Goal: Information Seeking & Learning: Learn about a topic

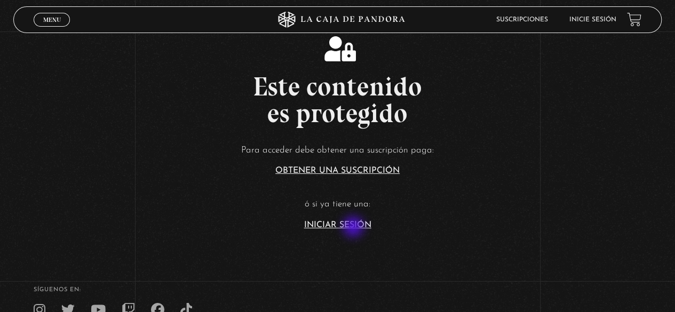
click at [353, 227] on link "Iniciar Sesión" at bounding box center [337, 225] width 67 height 9
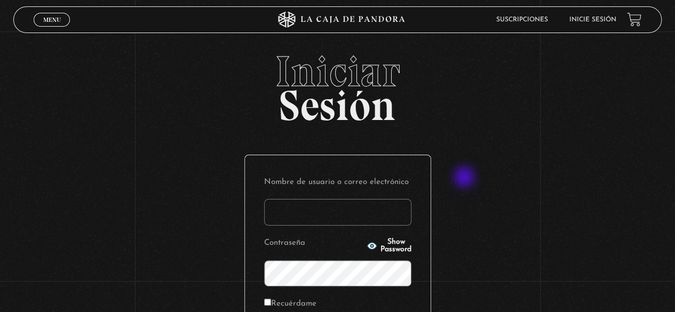
type input "paovanesa08@gmail.com"
click at [465, 178] on div "Iniciar Sesión Nombre de usuario o correo electrónico paovanesa08@gmail.com Con…" at bounding box center [337, 254] width 675 height 408
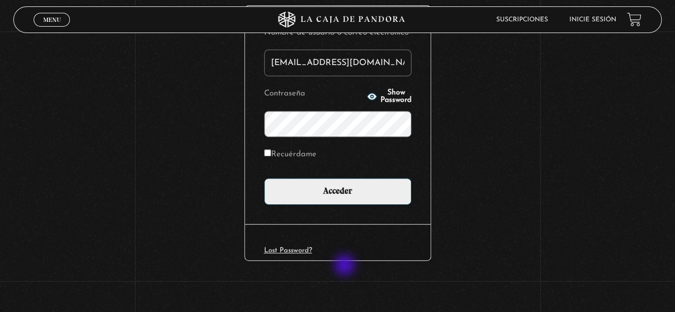
scroll to position [150, 0]
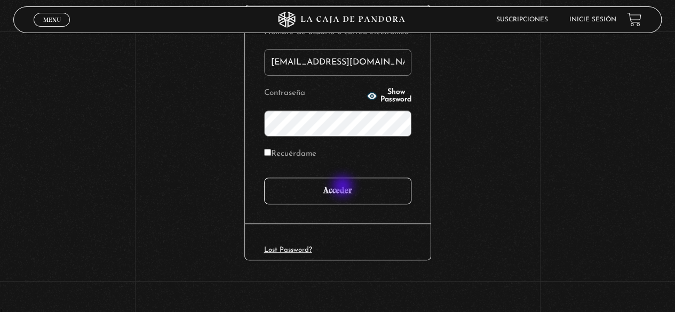
click at [344, 187] on input "Acceder" at bounding box center [337, 191] width 147 height 27
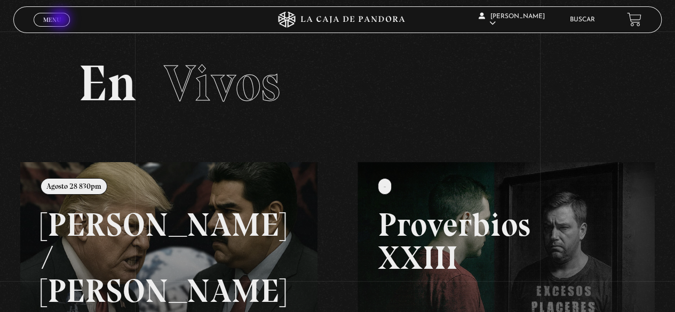
click at [61, 20] on link "Menu Cerrar" at bounding box center [52, 20] width 36 height 14
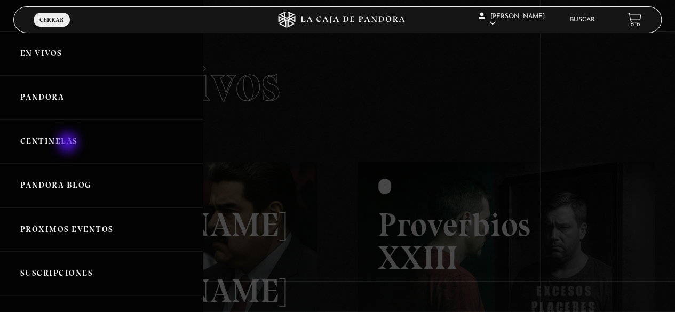
click at [69, 144] on link "Centinelas" at bounding box center [101, 142] width 203 height 44
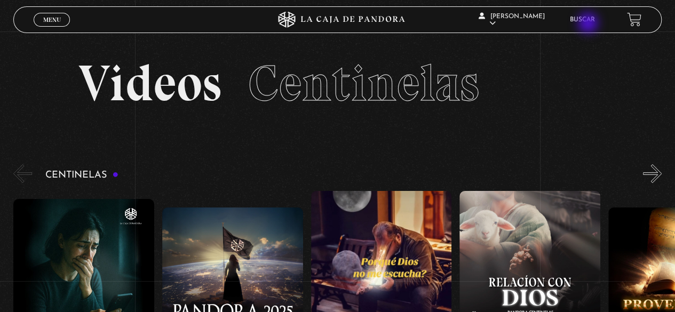
click at [589, 24] on li "Buscar" at bounding box center [582, 19] width 25 height 17
click at [592, 19] on link "Buscar" at bounding box center [582, 20] width 25 height 6
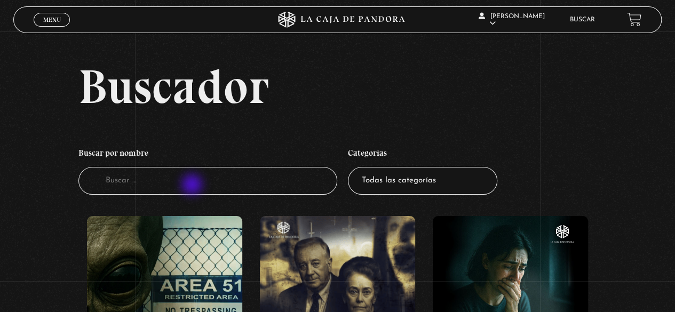
click at [193, 186] on input "Buscador" at bounding box center [207, 181] width 259 height 28
type input "Proverbios xx"
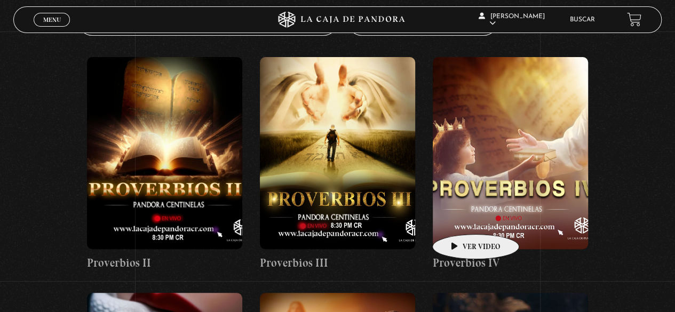
scroll to position [160, 0]
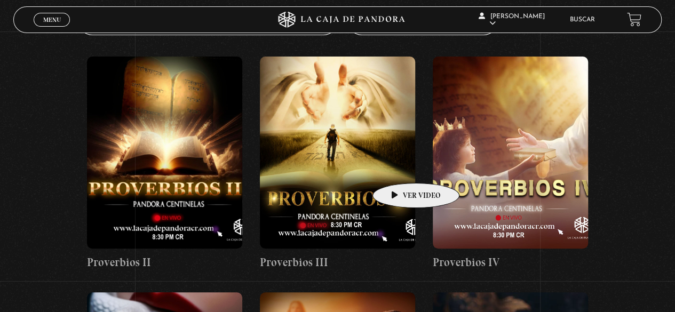
click at [399, 167] on figure at bounding box center [337, 153] width 155 height 192
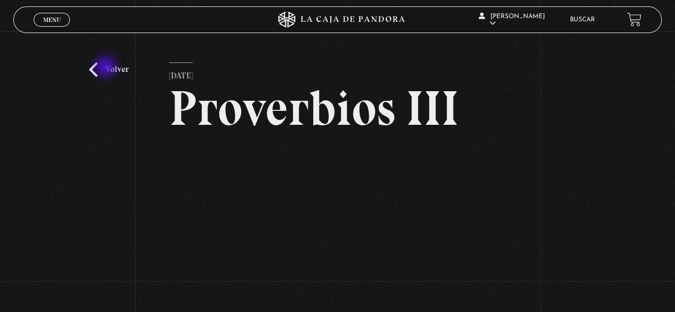
click at [107, 68] on link "Volver" at bounding box center [108, 69] width 39 height 14
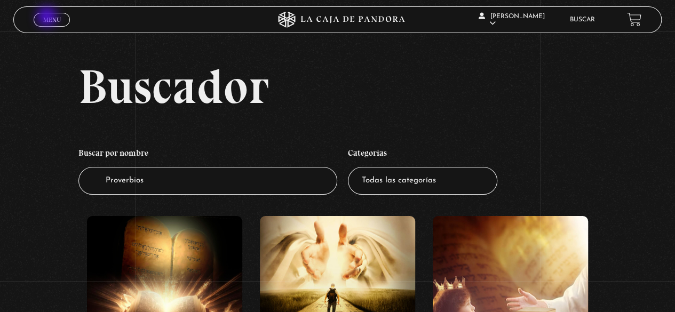
click at [48, 19] on span "Menu" at bounding box center [52, 20] width 18 height 6
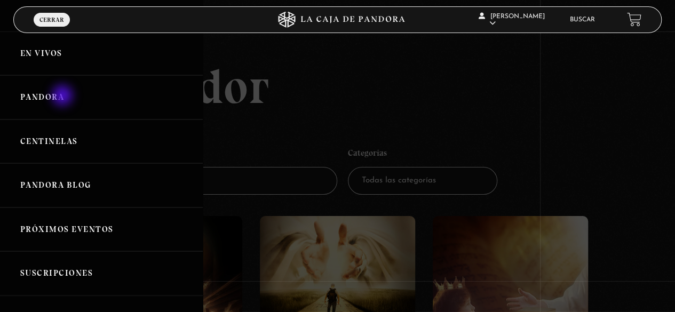
click at [63, 96] on link "Pandora" at bounding box center [101, 97] width 203 height 44
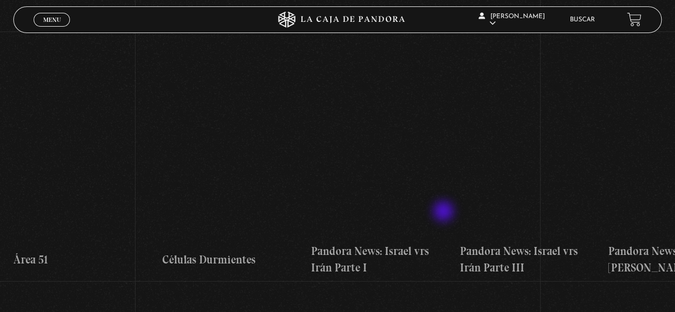
scroll to position [213, 0]
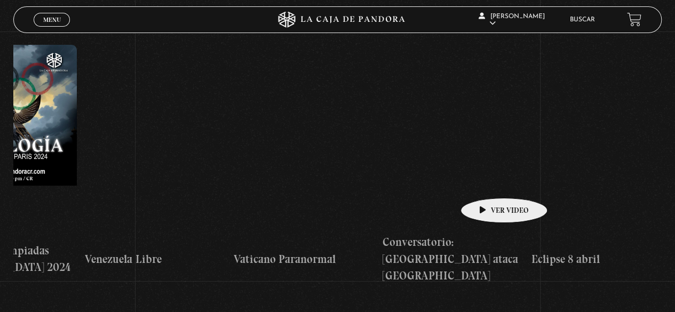
drag, startPoint x: 481, startPoint y: 183, endPoint x: 42, endPoint y: 202, distance: 440.1
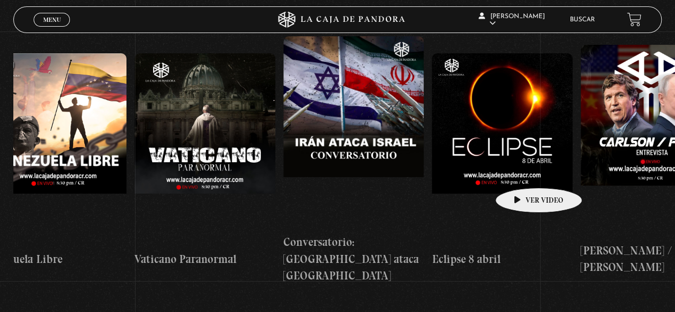
scroll to position [0, 4804]
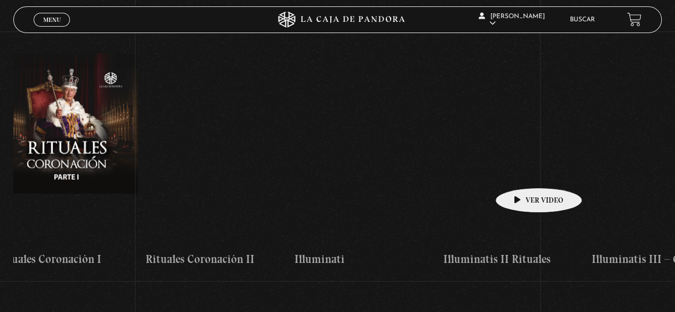
drag, startPoint x: 520, startPoint y: 172, endPoint x: 21, endPoint y: 188, distance: 498.6
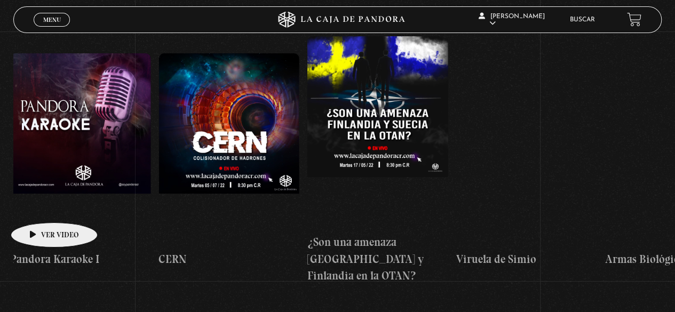
scroll to position [0, 7591]
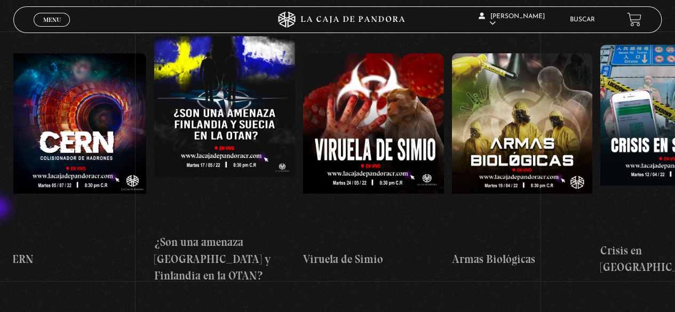
drag, startPoint x: 569, startPoint y: 155, endPoint x: 0, endPoint y: 209, distance: 571.3
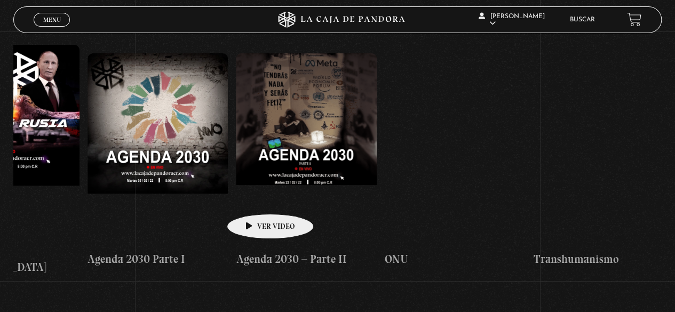
drag, startPoint x: 415, startPoint y: 183, endPoint x: 250, endPoint y: 197, distance: 166.0
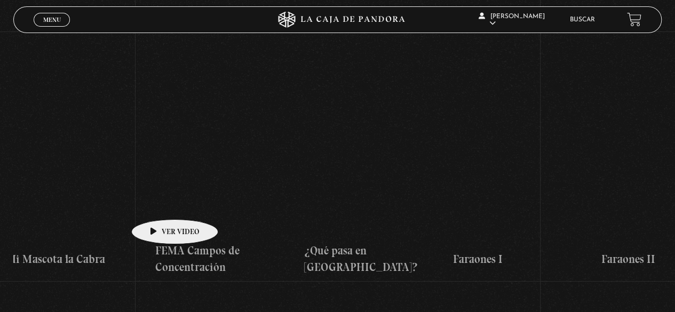
drag, startPoint x: 436, startPoint y: 181, endPoint x: 153, endPoint y: 200, distance: 284.5
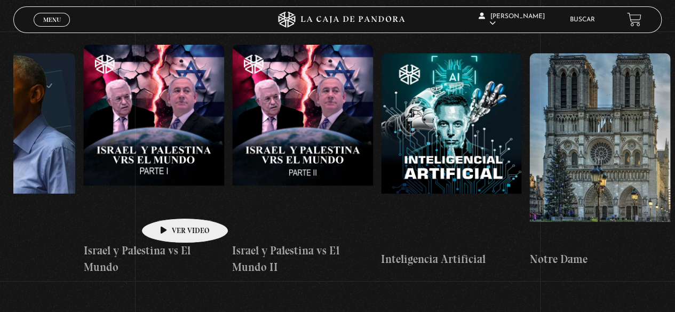
scroll to position [0, 10787]
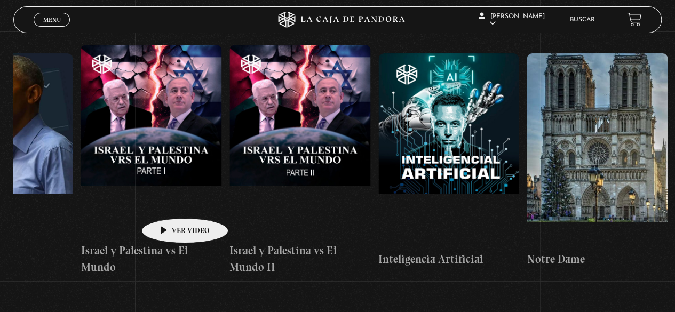
drag, startPoint x: 357, startPoint y: 186, endPoint x: 166, endPoint y: 202, distance: 191.7
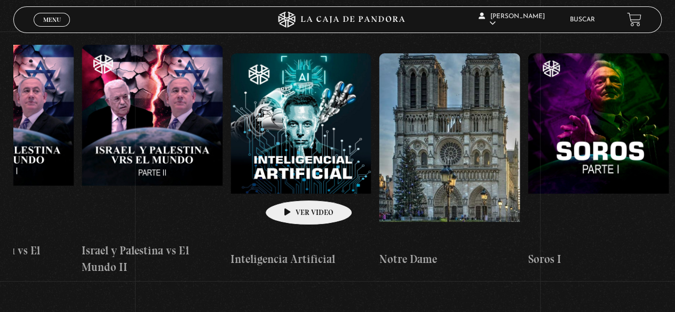
scroll to position [0, 10924]
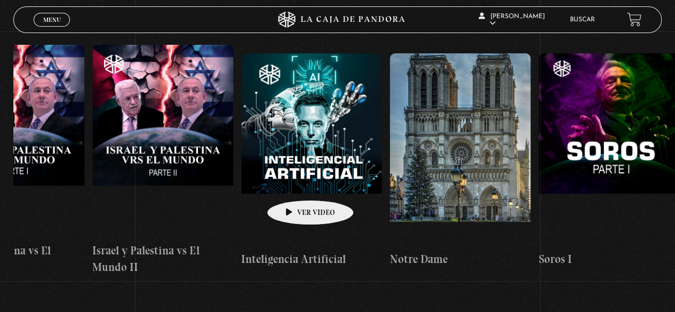
drag, startPoint x: 320, startPoint y: 180, endPoint x: 293, endPoint y: 184, distance: 26.9
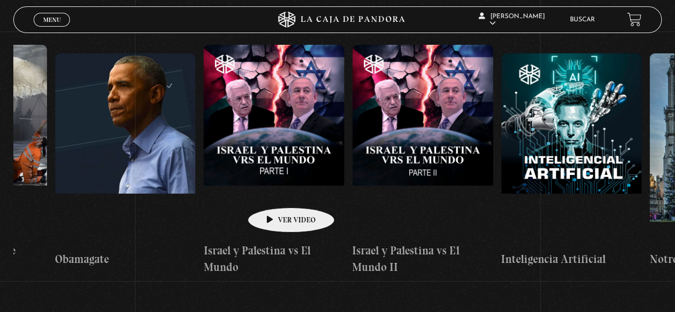
scroll to position [0, 10662]
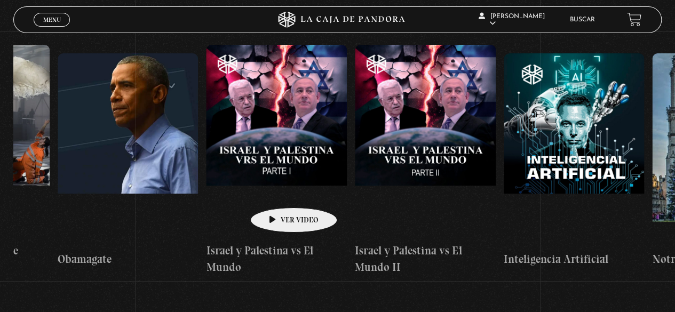
drag, startPoint x: 224, startPoint y: 189, endPoint x: 277, endPoint y: 192, distance: 52.9
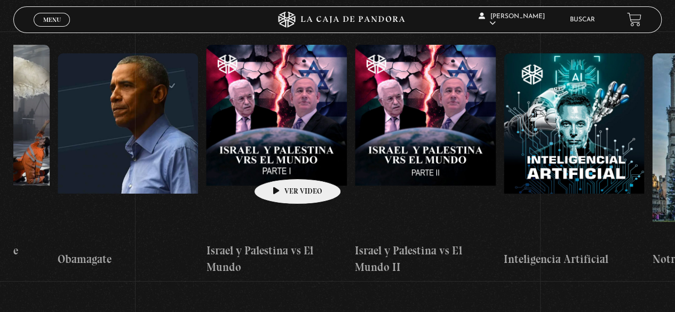
click at [281, 163] on figure at bounding box center [276, 141] width 141 height 192
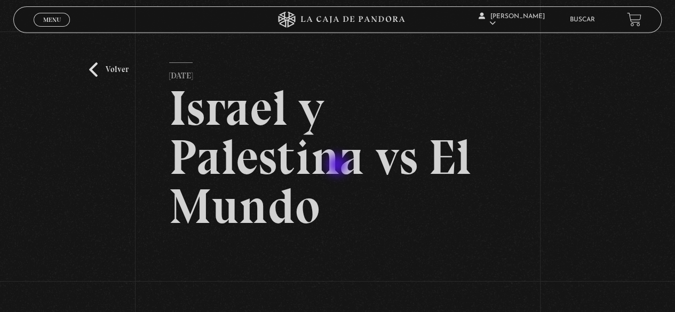
click at [339, 166] on h2 "Israel y Palestina vs El Mundo" at bounding box center [337, 157] width 337 height 147
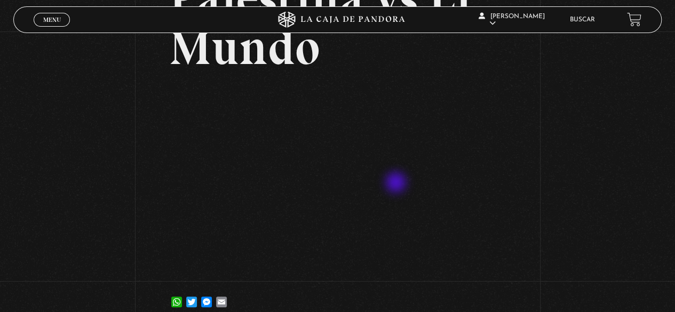
scroll to position [160, 0]
